Goal: Task Accomplishment & Management: Use online tool/utility

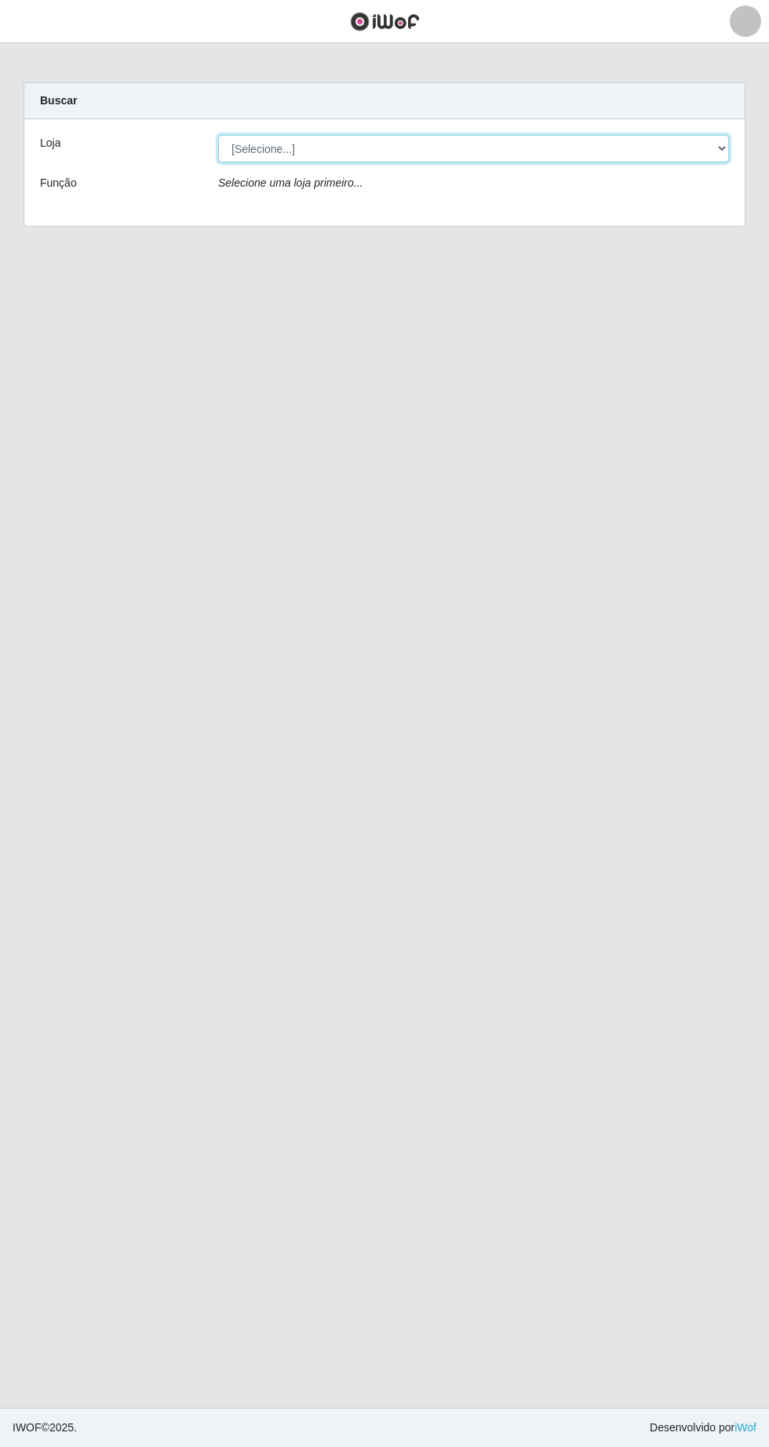
click at [721, 160] on select "[Selecione...] SuperFácil Atacado - [GEOGRAPHIC_DATA]" at bounding box center [473, 148] width 511 height 27
select select "503"
click at [218, 135] on select "[Selecione...] SuperFácil Atacado - [GEOGRAPHIC_DATA]" at bounding box center [473, 148] width 511 height 27
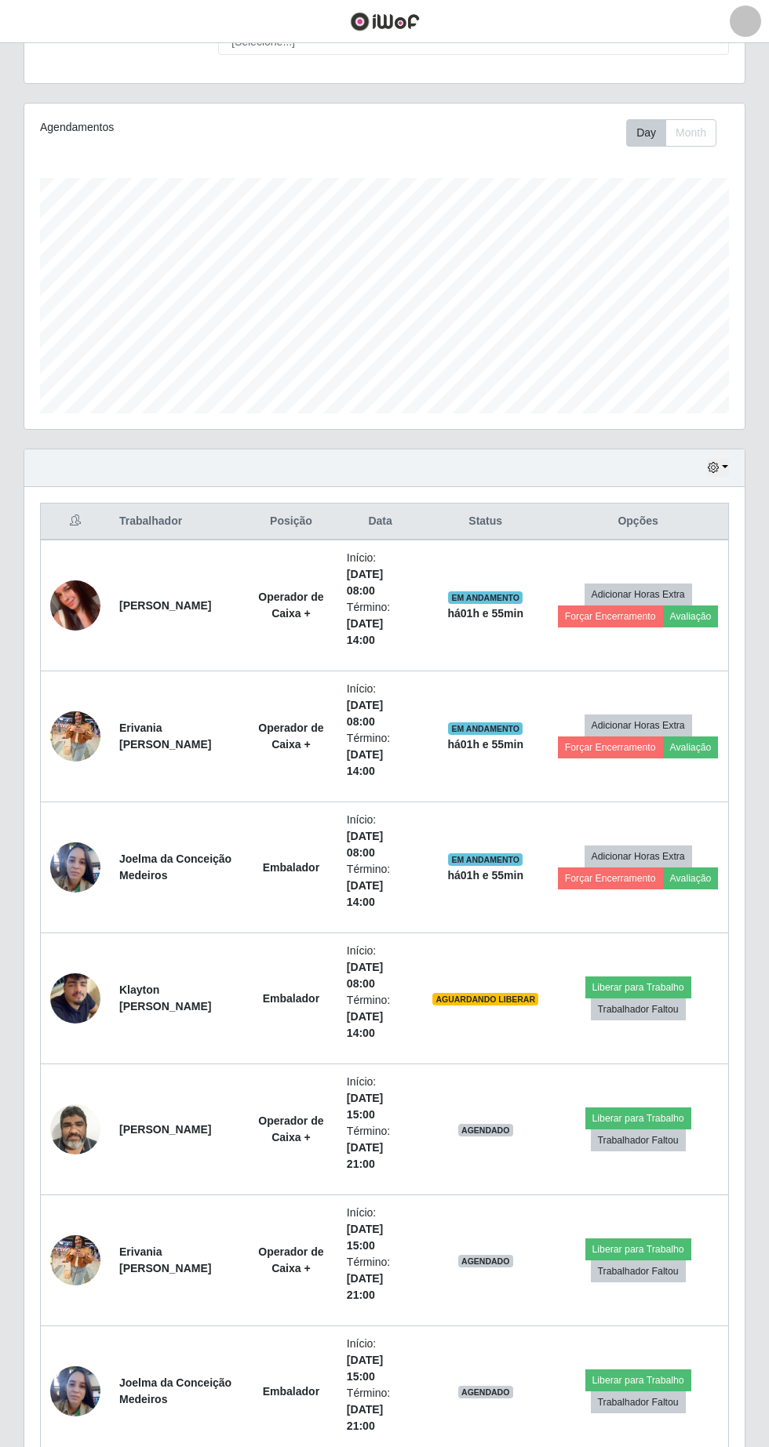
scroll to position [231, 0]
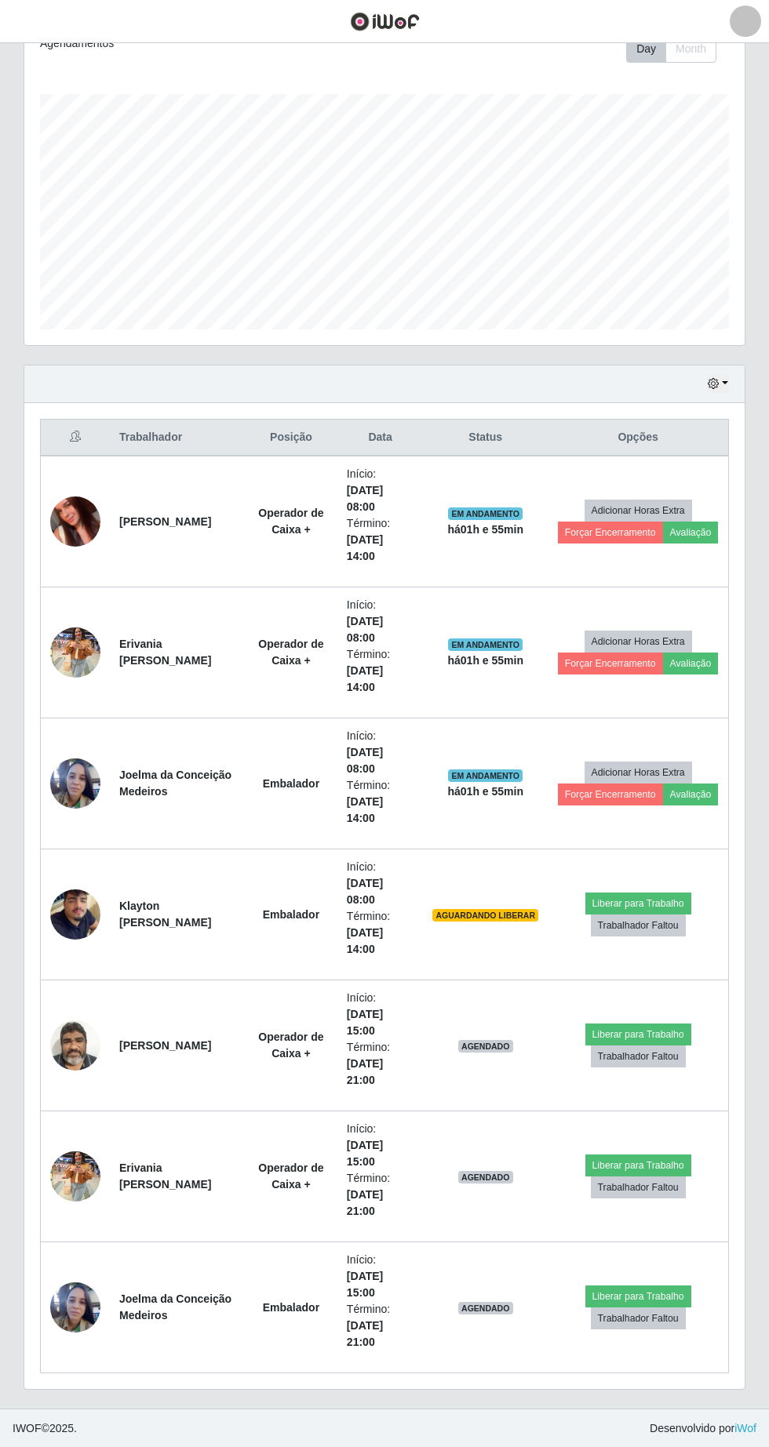
click at [349, 903] on time "[DATE] 08:00" at bounding box center [365, 891] width 36 height 29
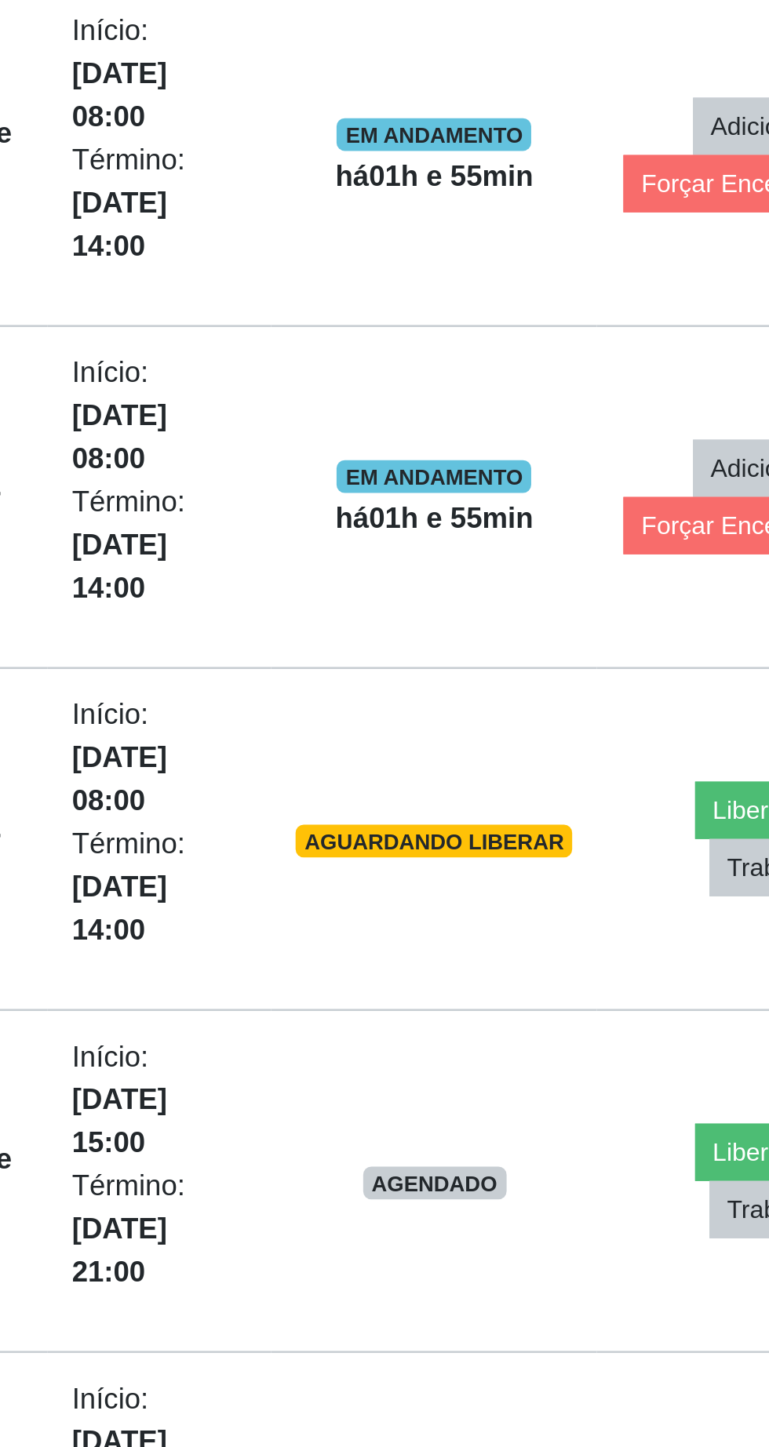
scroll to position [228, 0]
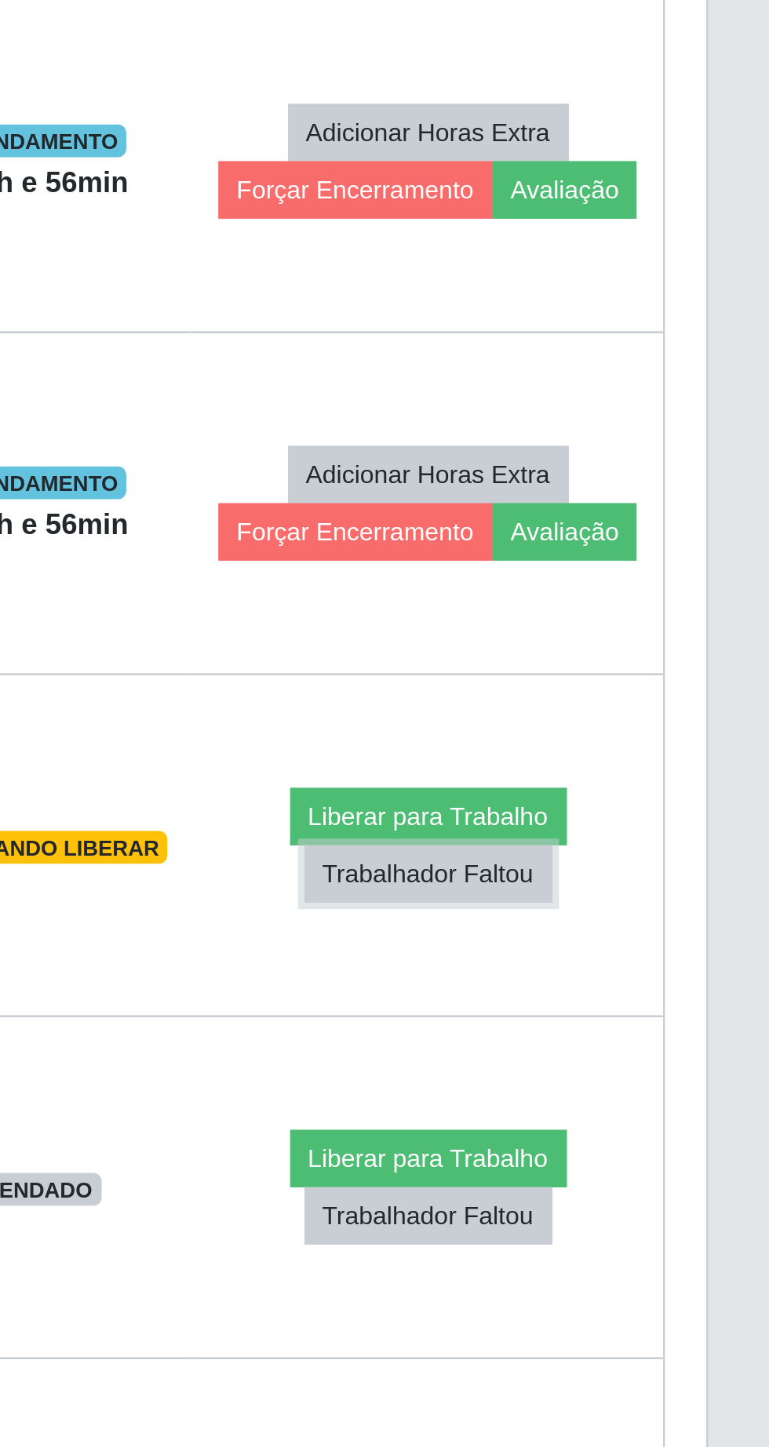
click at [656, 934] on button "Trabalhador Faltou" at bounding box center [638, 929] width 95 height 22
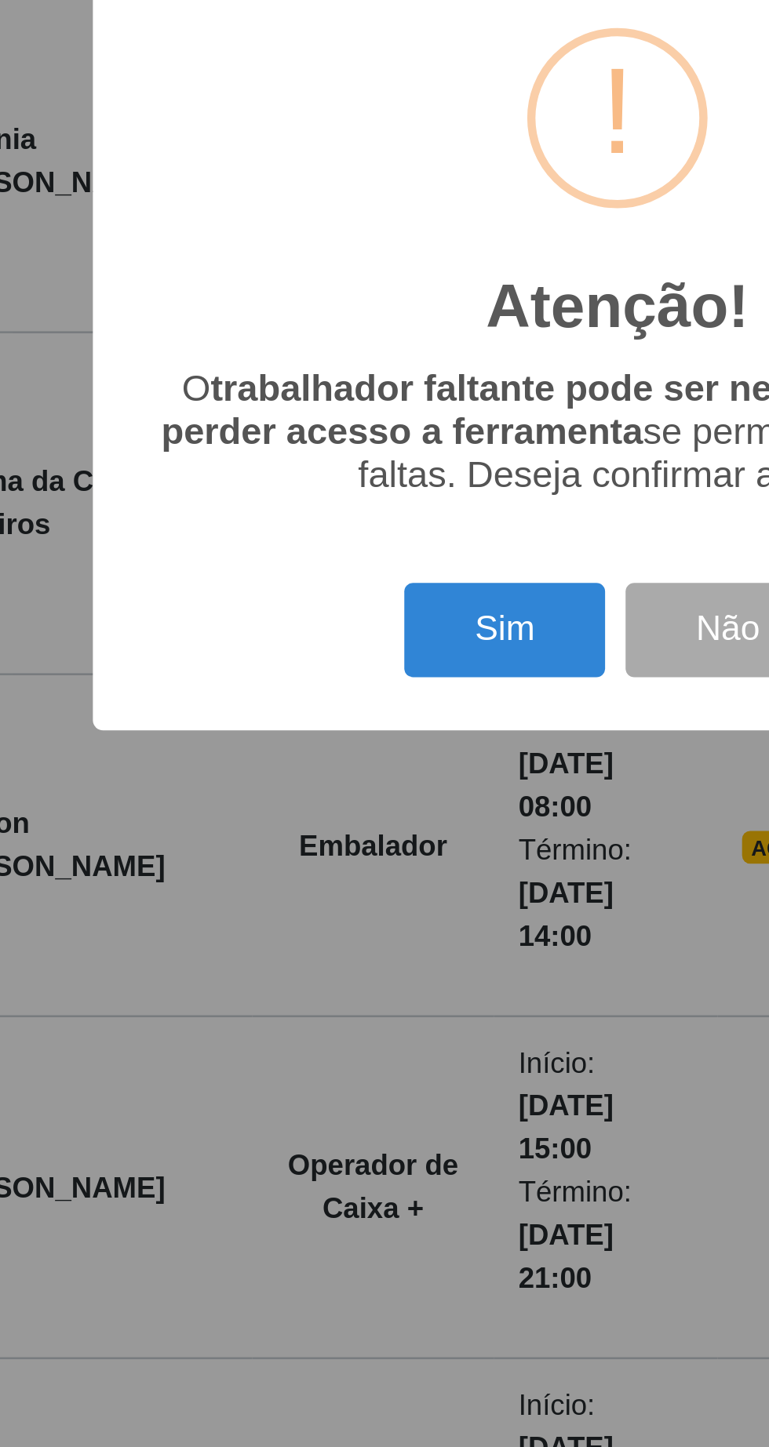
click at [348, 829] on button "Sim" at bounding box center [341, 835] width 76 height 37
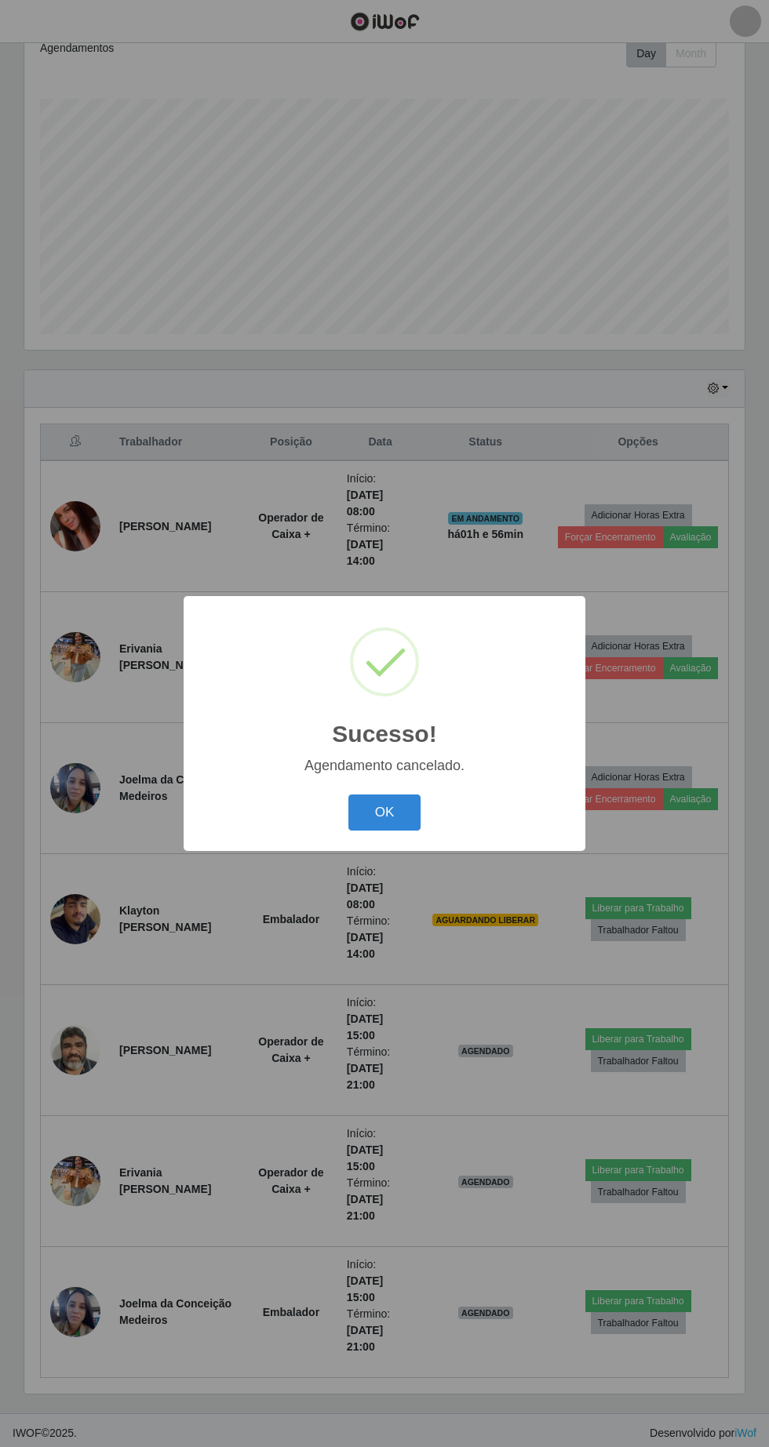
scroll to position [105, 0]
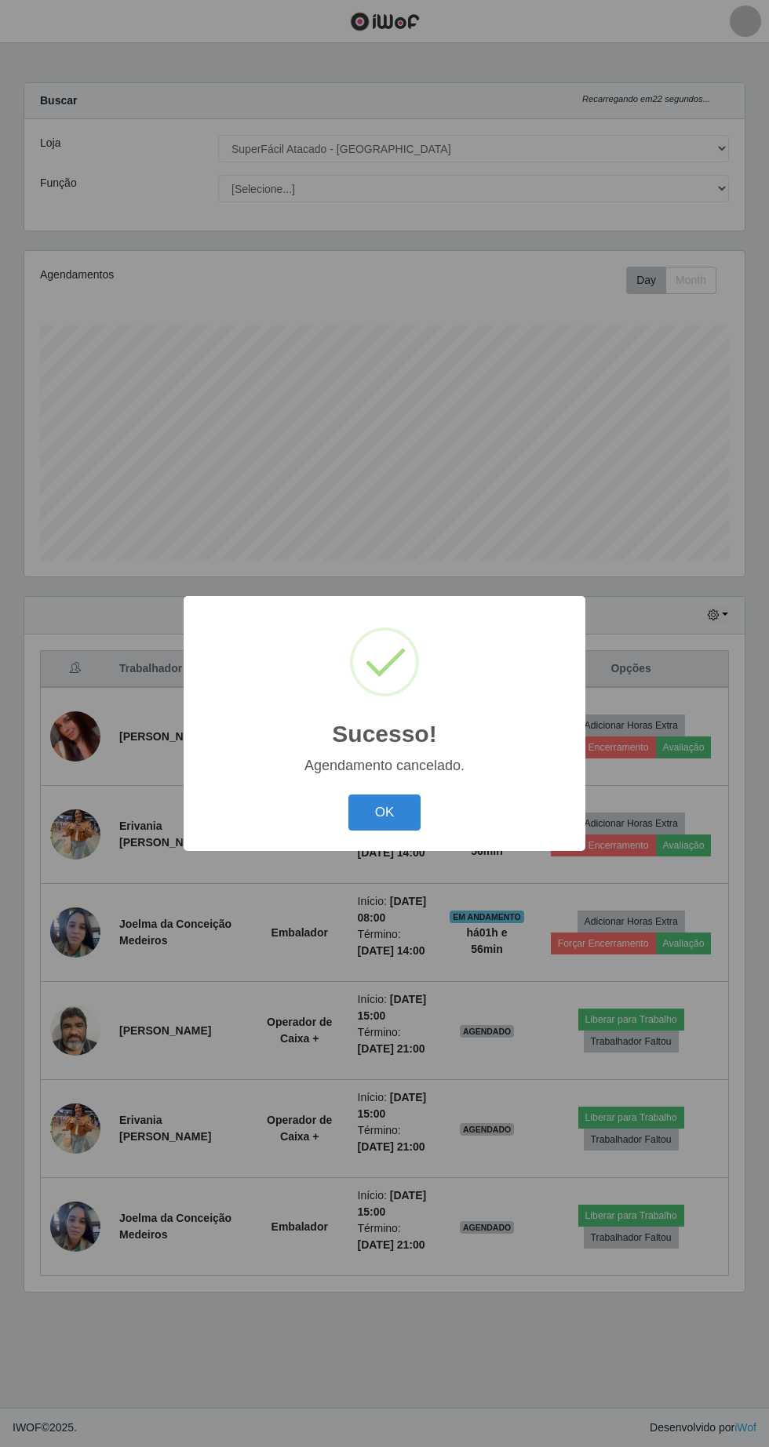
click at [395, 828] on button "OK" at bounding box center [384, 813] width 73 height 37
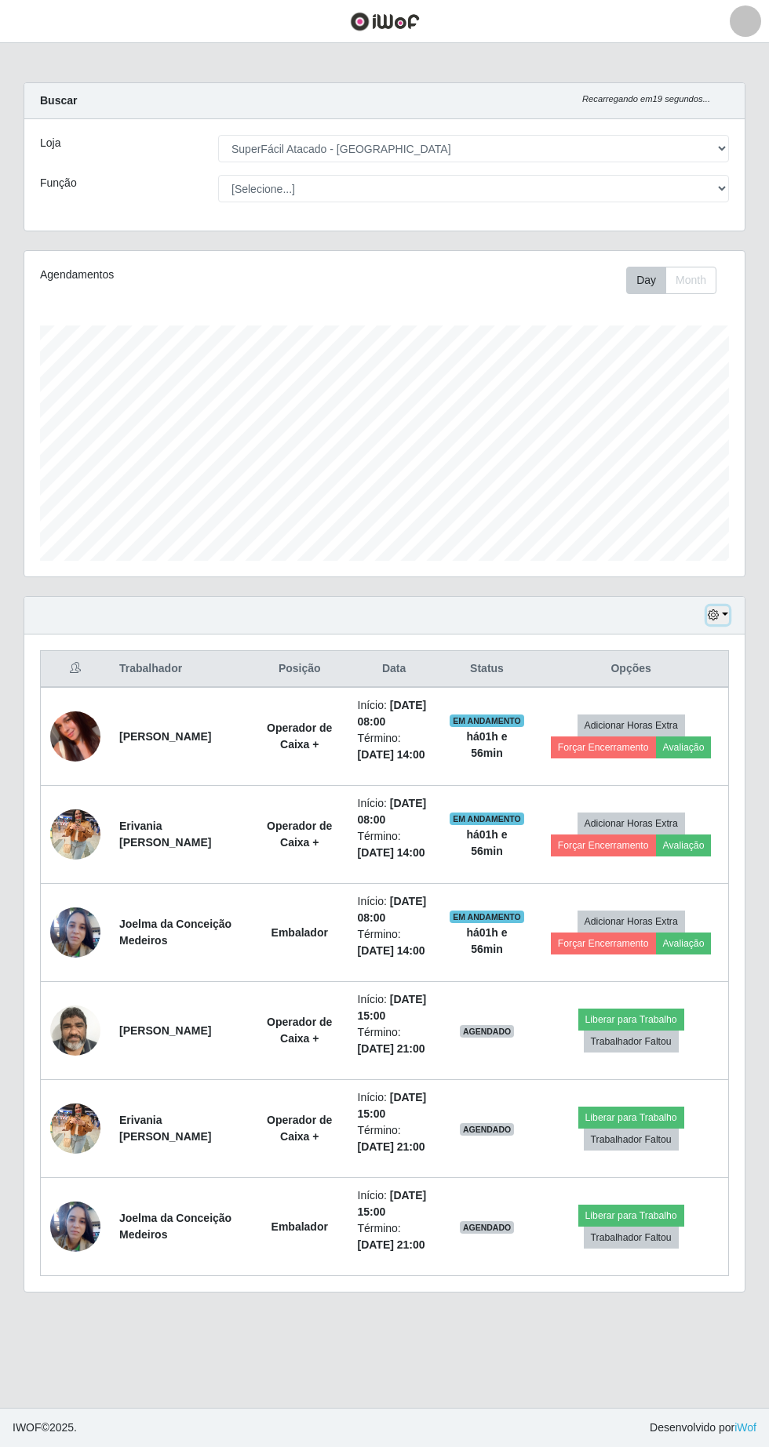
click at [725, 606] on button "button" at bounding box center [718, 615] width 22 height 18
click at [669, 693] on button "3 dias" at bounding box center [666, 709] width 124 height 33
click at [725, 614] on button "button" at bounding box center [718, 615] width 22 height 18
click at [679, 755] on button "1 Semana" at bounding box center [666, 742] width 124 height 33
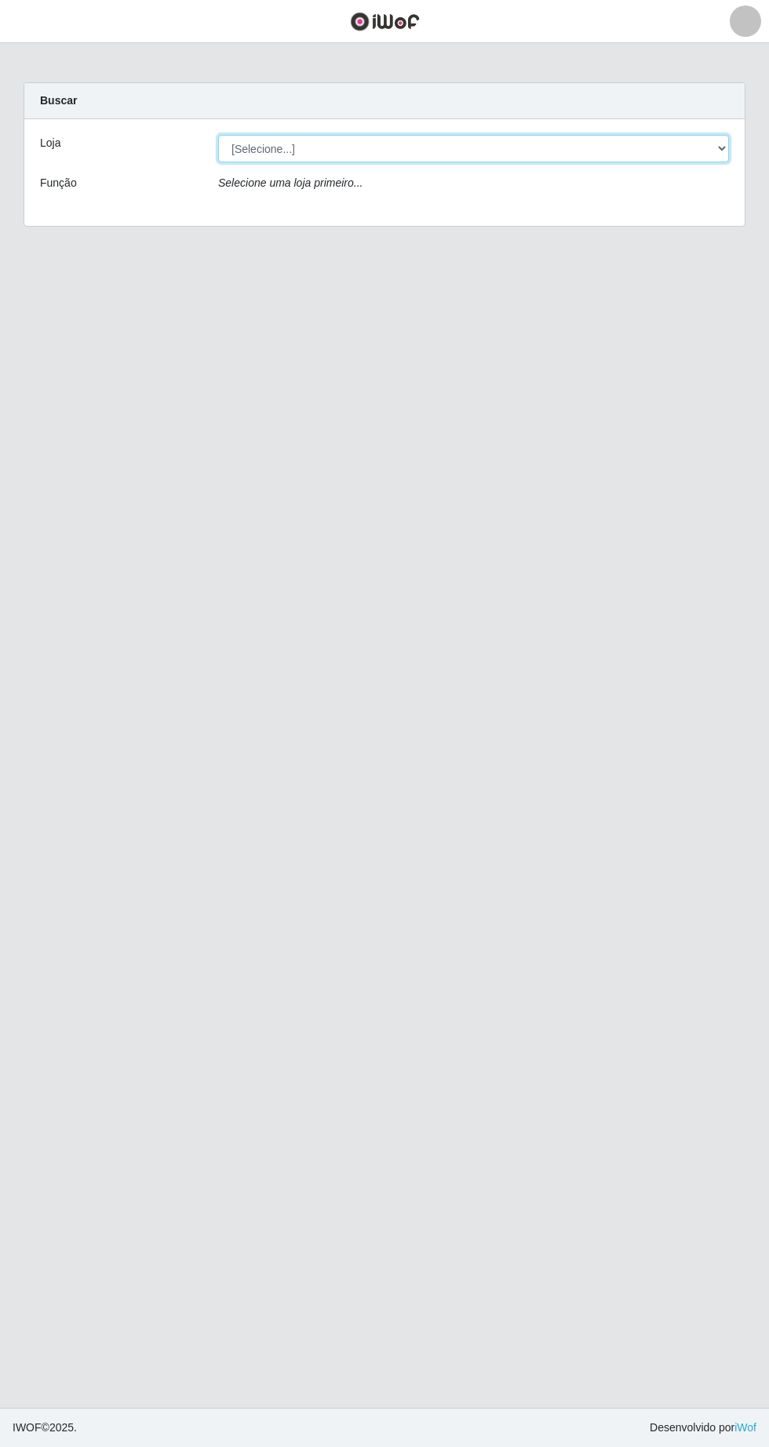
click at [726, 151] on select "[Selecione...] SuperFácil Atacado - [GEOGRAPHIC_DATA]" at bounding box center [473, 148] width 511 height 27
click at [725, 148] on select "[Selecione...] SuperFácil Atacado - [GEOGRAPHIC_DATA]" at bounding box center [473, 148] width 511 height 27
select select "503"
click at [218, 135] on select "[Selecione...] SuperFácil Atacado - [GEOGRAPHIC_DATA]" at bounding box center [473, 148] width 511 height 27
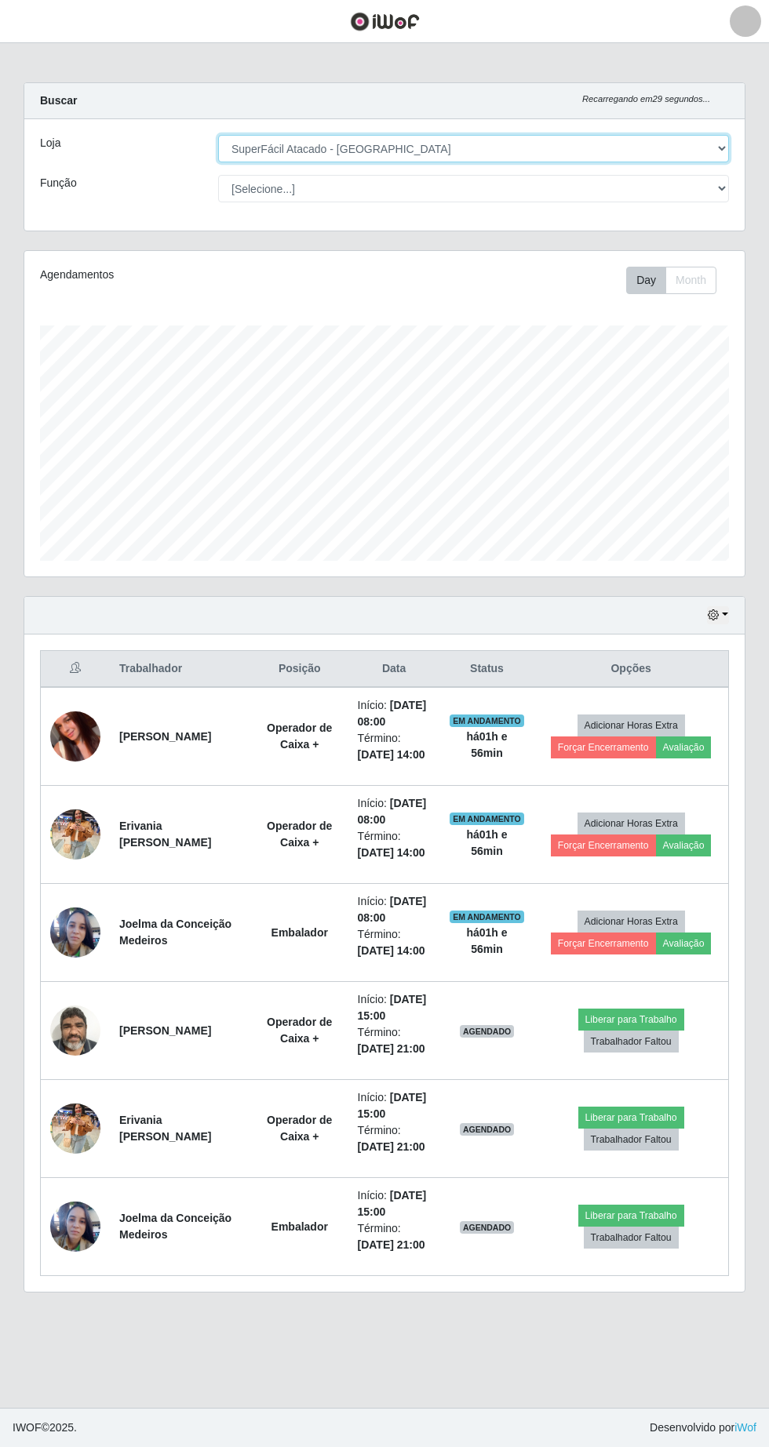
scroll to position [326, 720]
click at [725, 614] on button "button" at bounding box center [718, 615] width 22 height 18
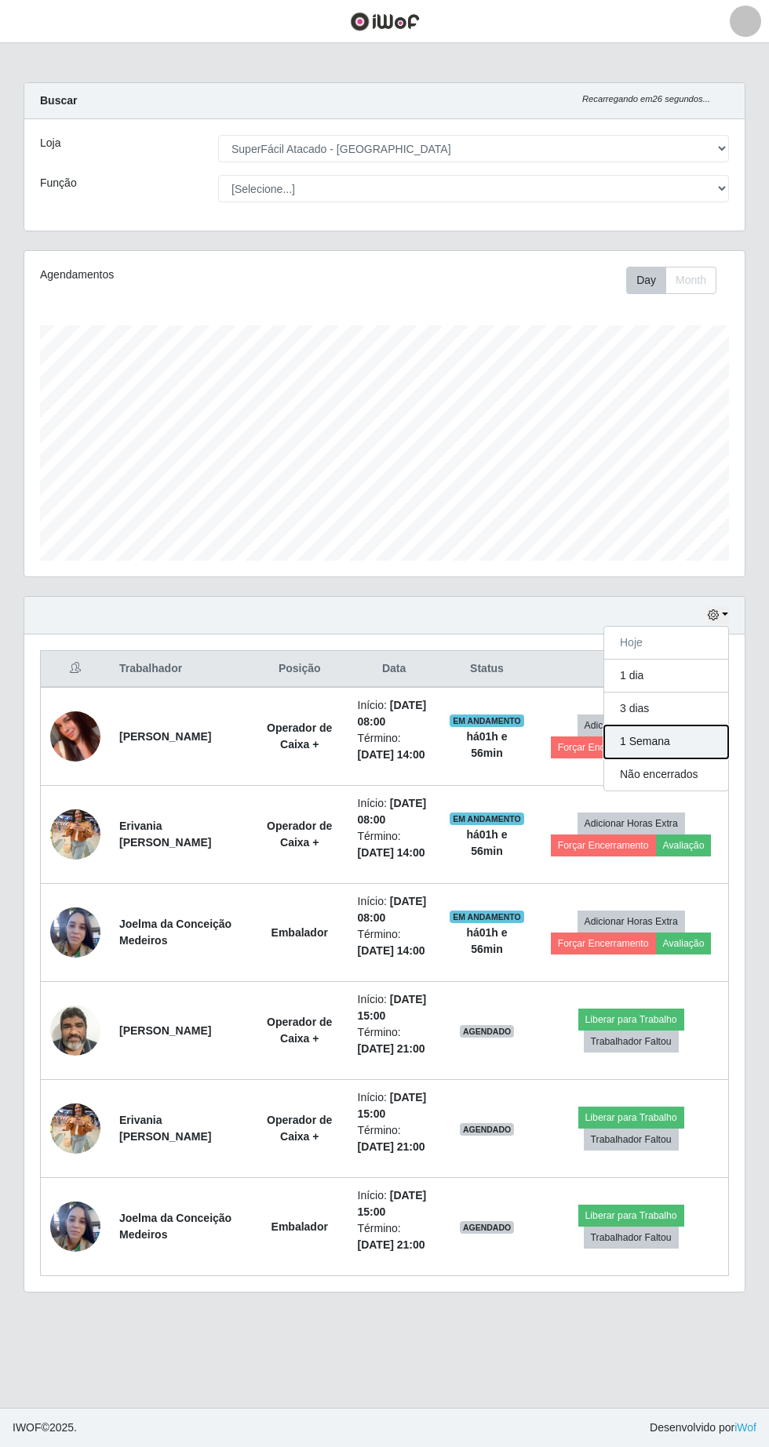
click at [707, 741] on button "1 Semana" at bounding box center [666, 742] width 124 height 33
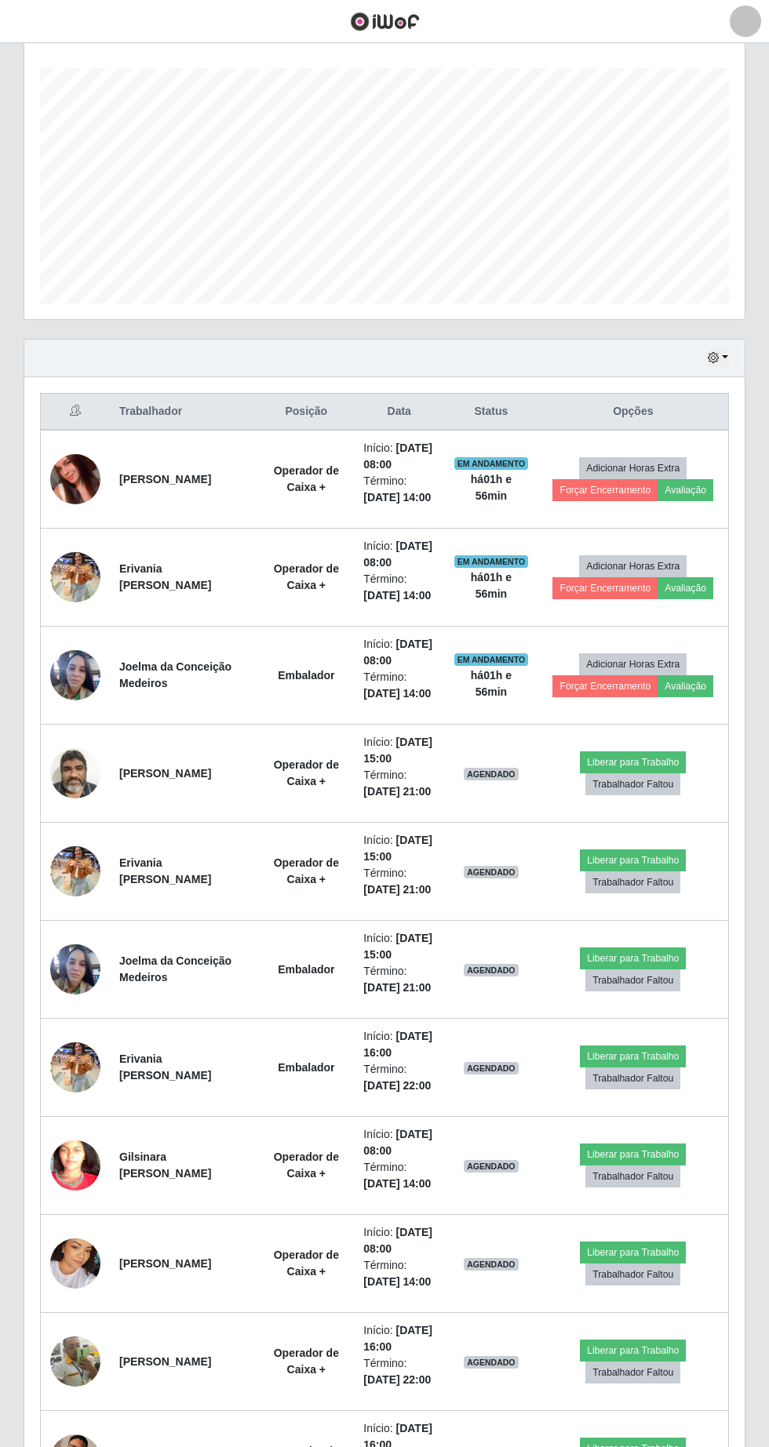
scroll to position [1072, 0]
